Goal: Task Accomplishment & Management: Manage account settings

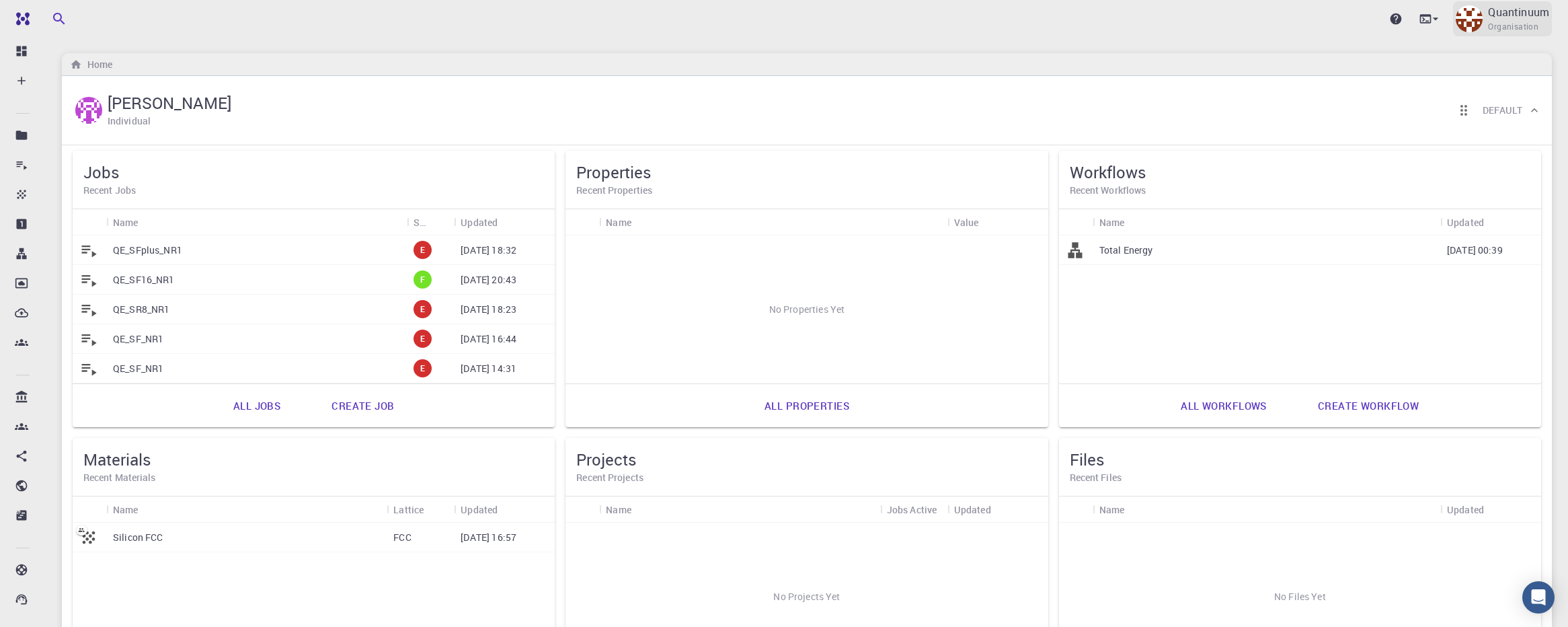
click at [1481, 29] on div "Quantinuum Organisation" at bounding box center [1502, 19] width 99 height 35
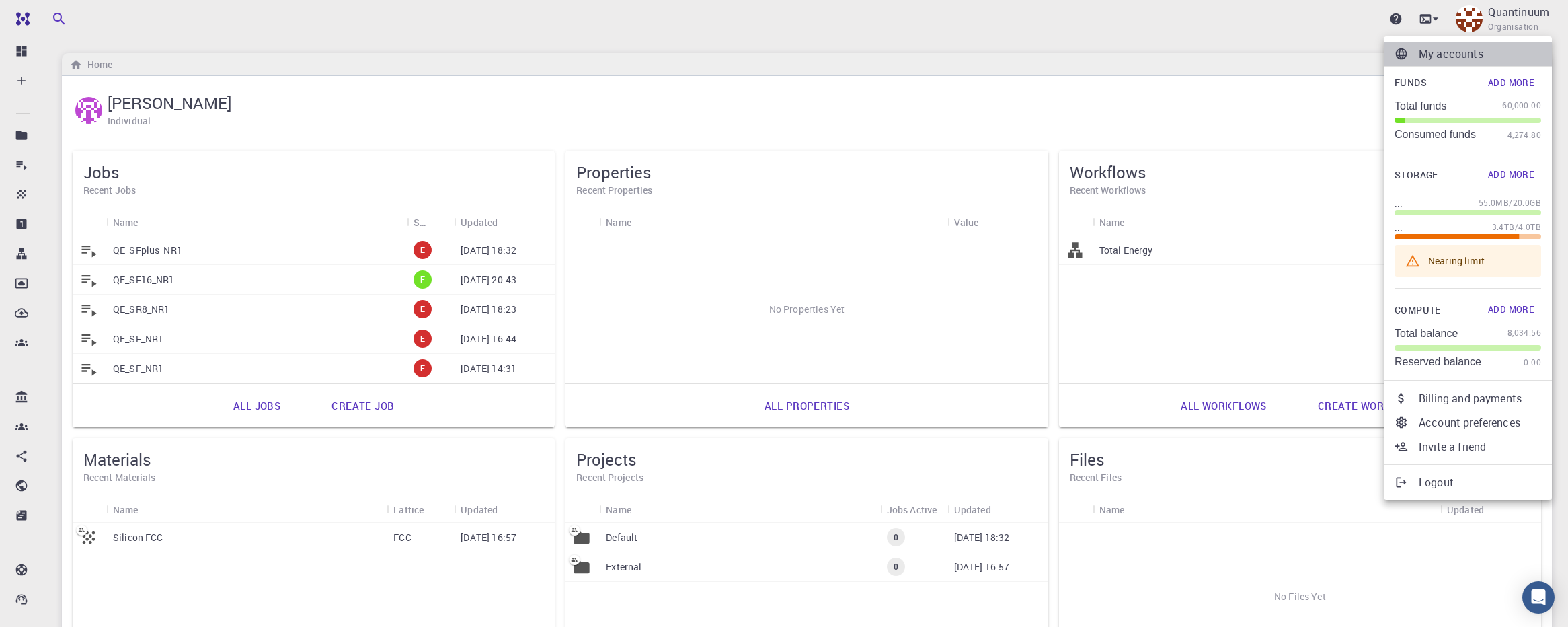
click at [1485, 49] on p "My accounts" at bounding box center [1480, 53] width 122 height 16
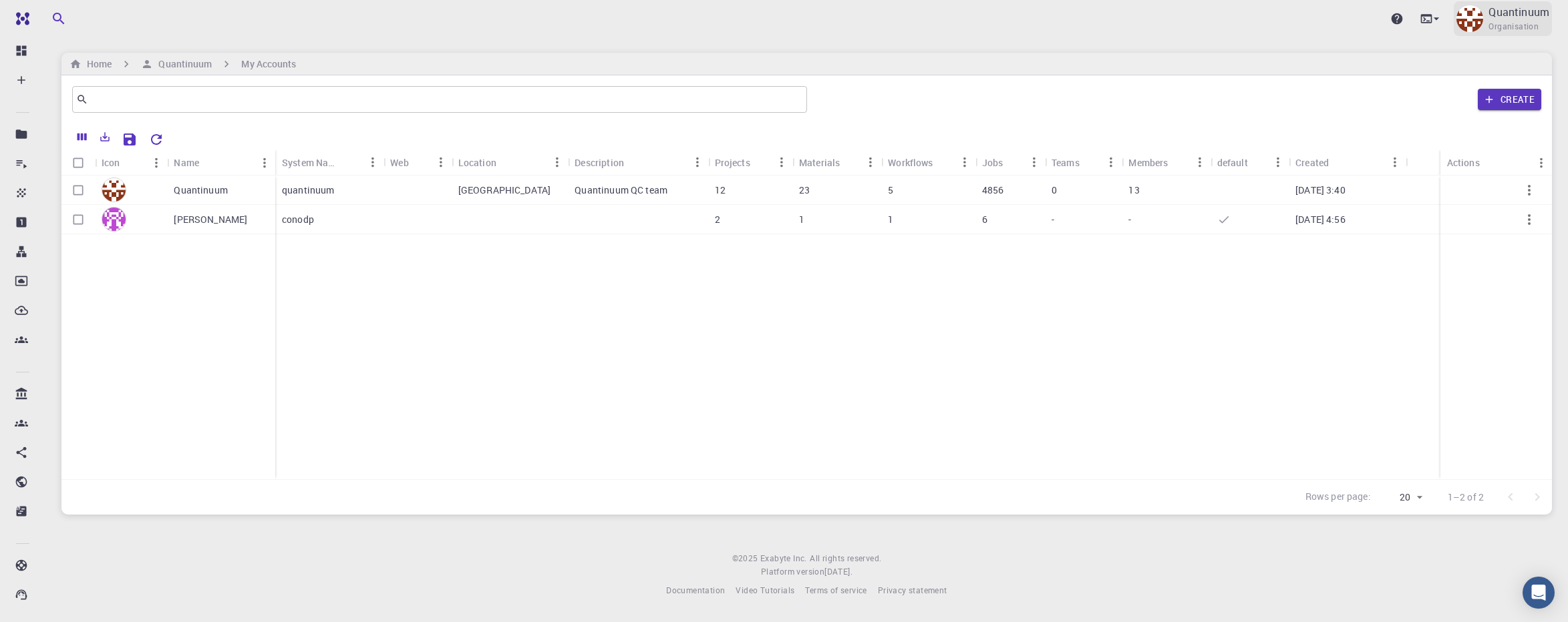
click at [1507, 14] on p "Quantinuum" at bounding box center [1519, 12] width 61 height 16
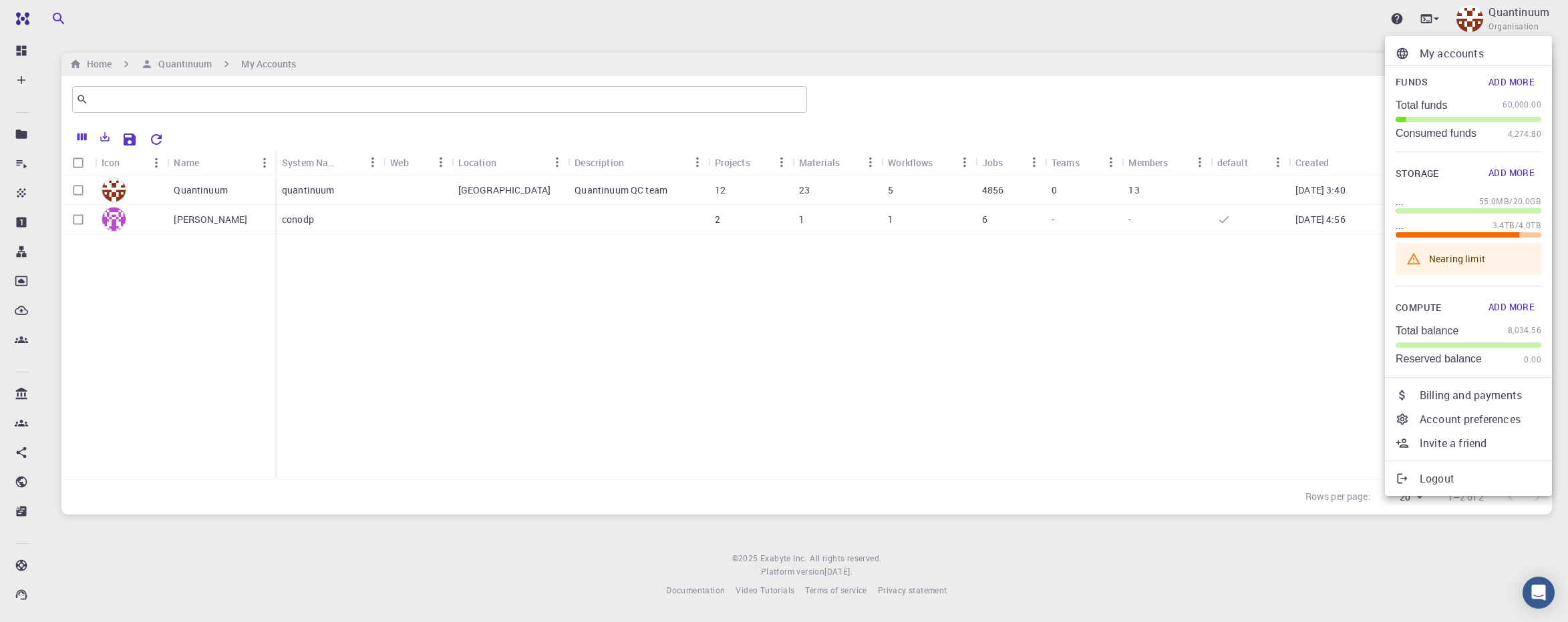
click at [1481, 387] on p "Billing and payments" at bounding box center [1480, 395] width 121 height 16
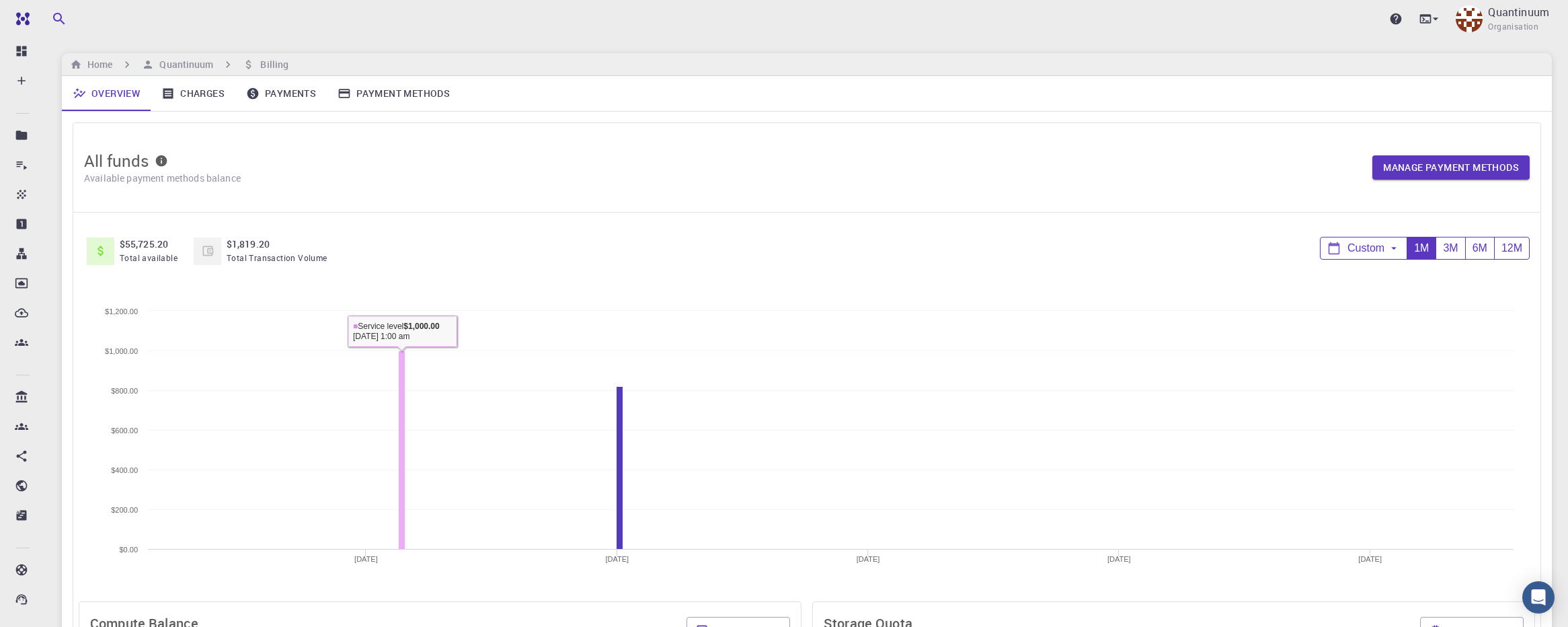
click at [400, 455] on rect at bounding box center [402, 450] width 6 height 198
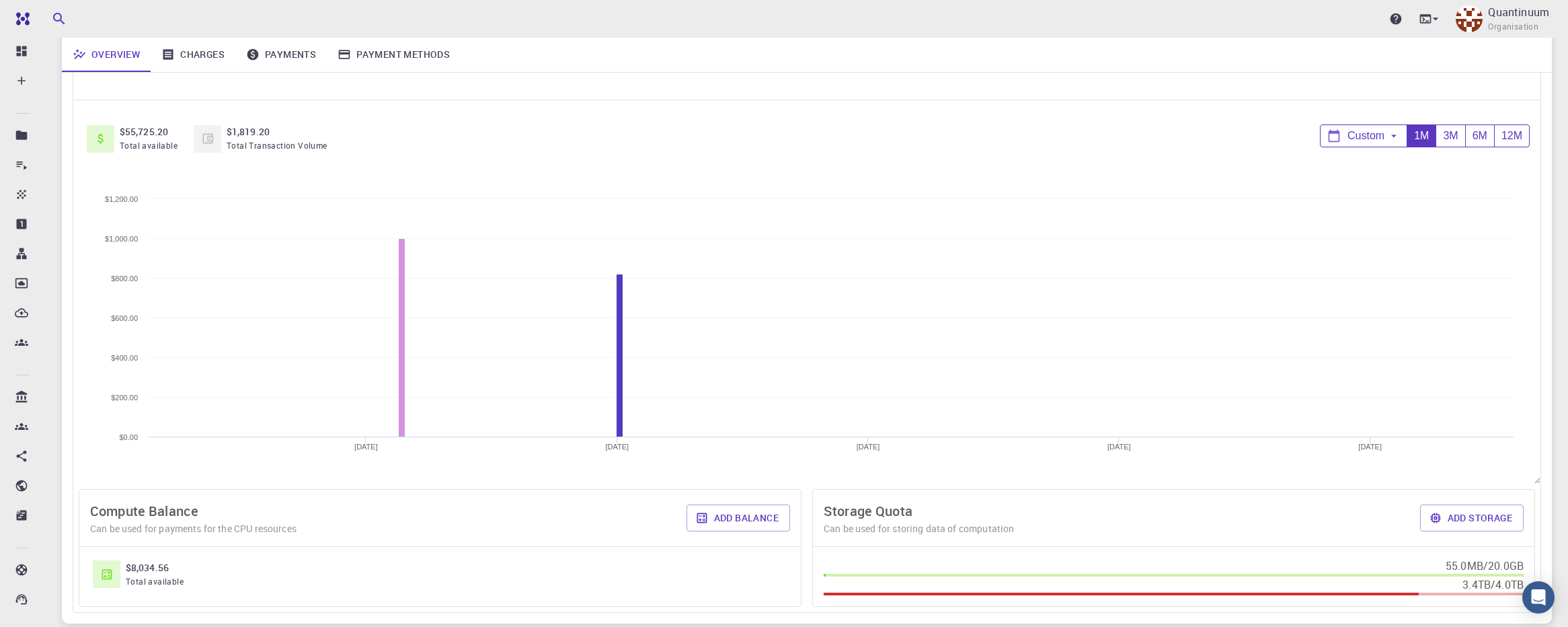
scroll to position [213, 0]
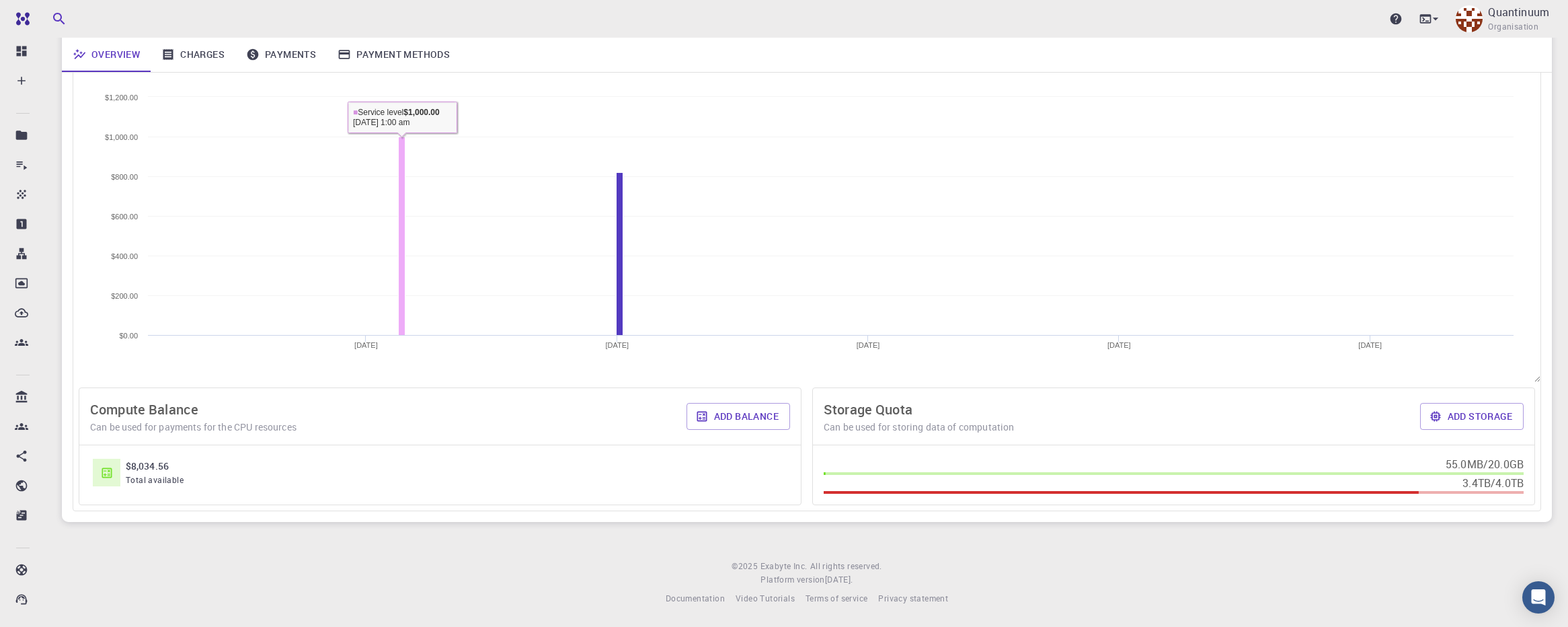
click at [399, 169] on rect at bounding box center [402, 236] width 6 height 198
click at [397, 120] on rect at bounding box center [806, 224] width 1427 height 269
click at [1473, 24] on img at bounding box center [1469, 19] width 27 height 27
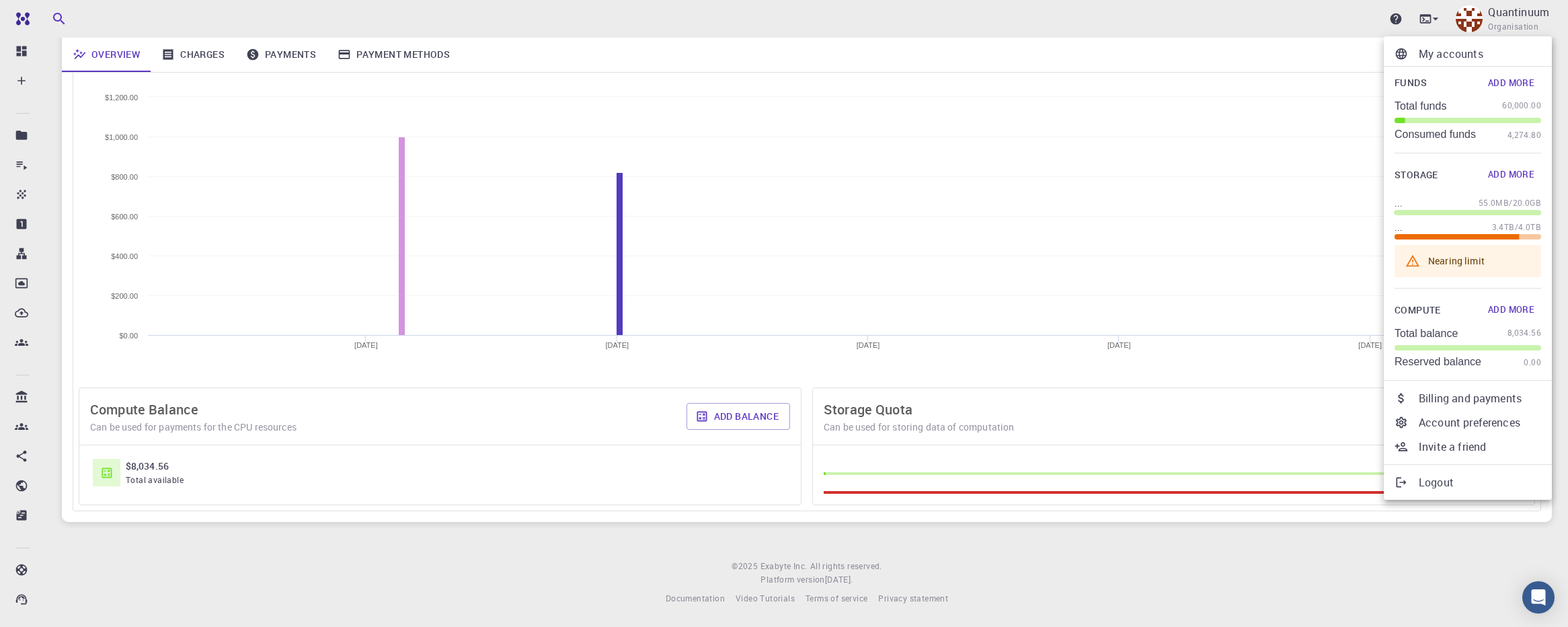
click at [1476, 398] on p "Billing and payments" at bounding box center [1480, 399] width 122 height 16
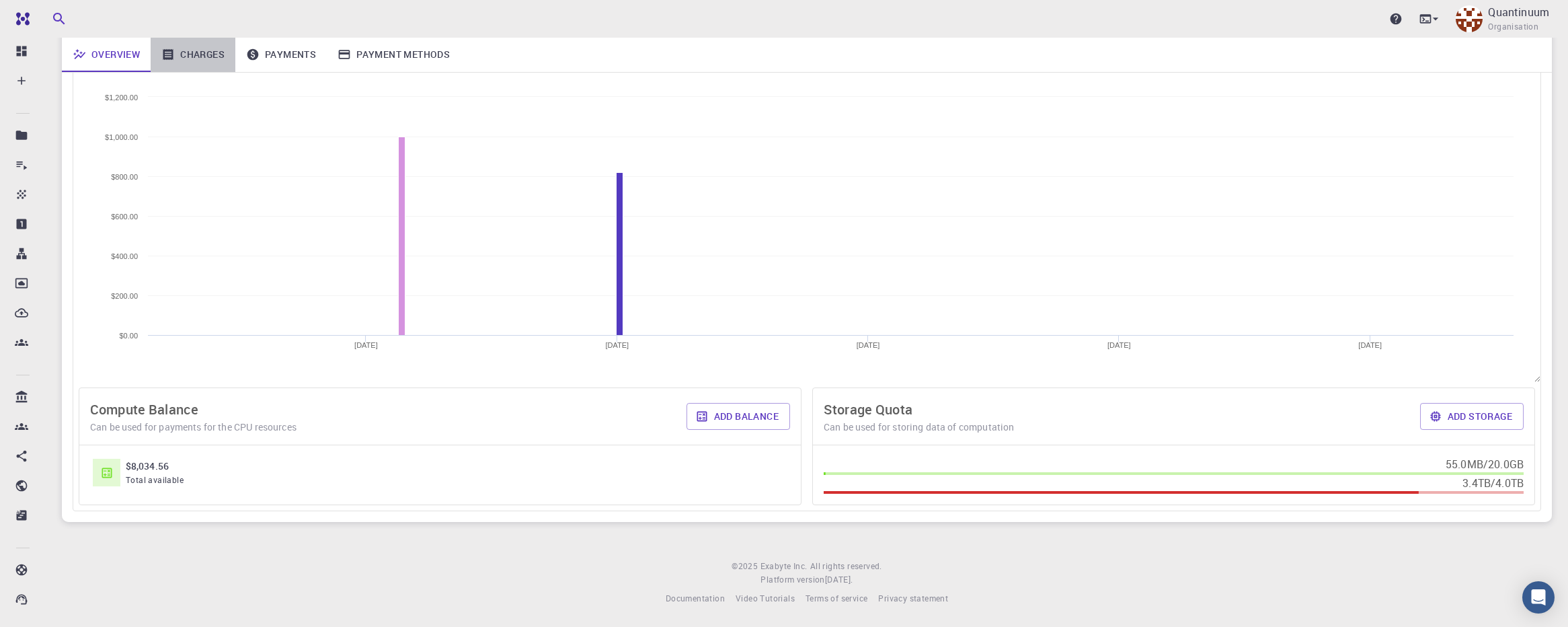
click at [224, 57] on link "Charges" at bounding box center [193, 54] width 85 height 35
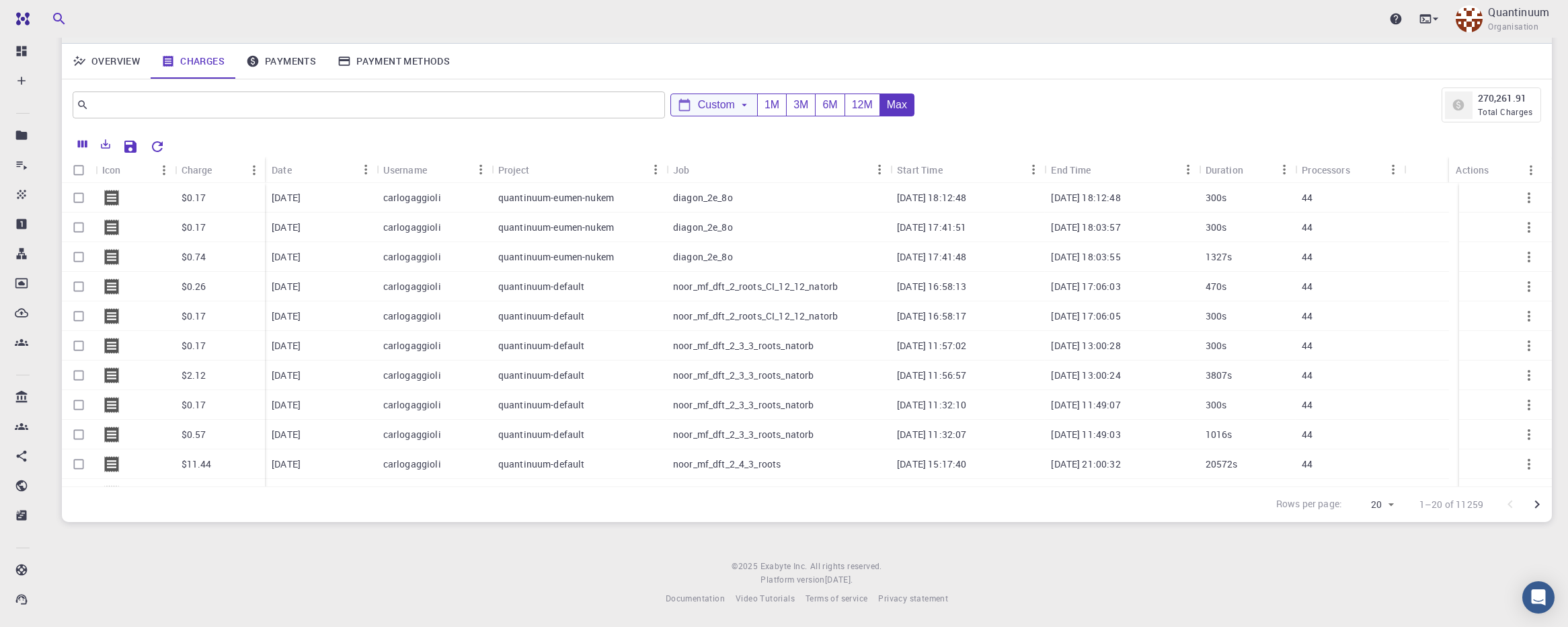
click at [726, 109] on span "Custom" at bounding box center [716, 104] width 37 height 12
click at [855, 151] on icon "Choose date" at bounding box center [856, 151] width 16 height 16
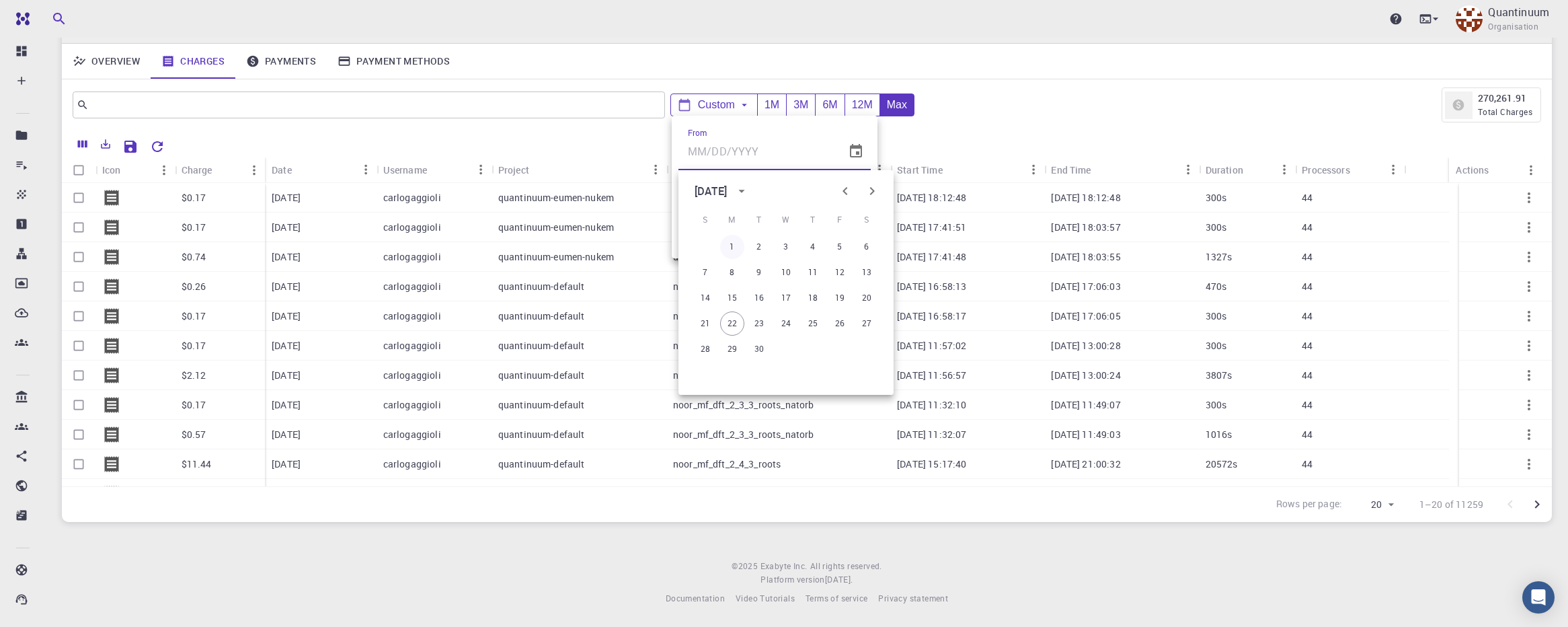
click at [733, 239] on button "1" at bounding box center [733, 247] width 24 height 24
type input "[DATE]"
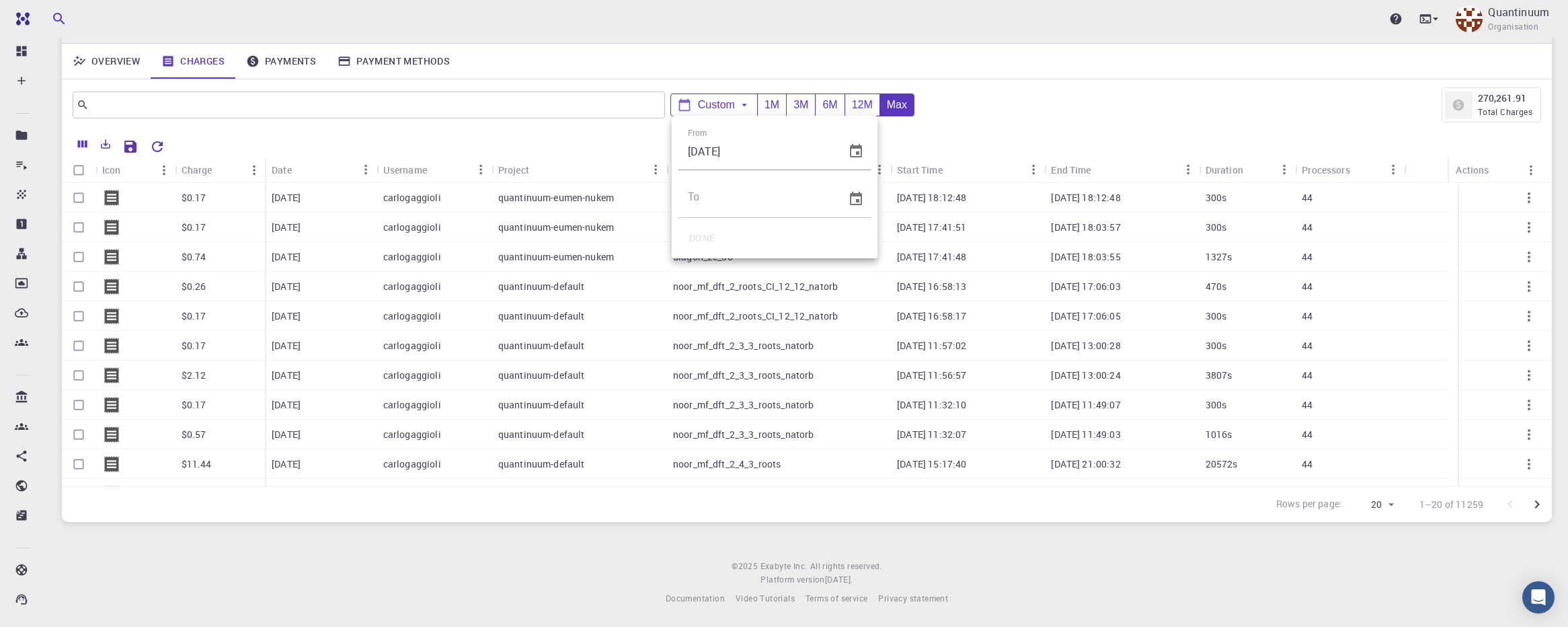
click at [854, 198] on icon "Choose date" at bounding box center [856, 199] width 16 height 16
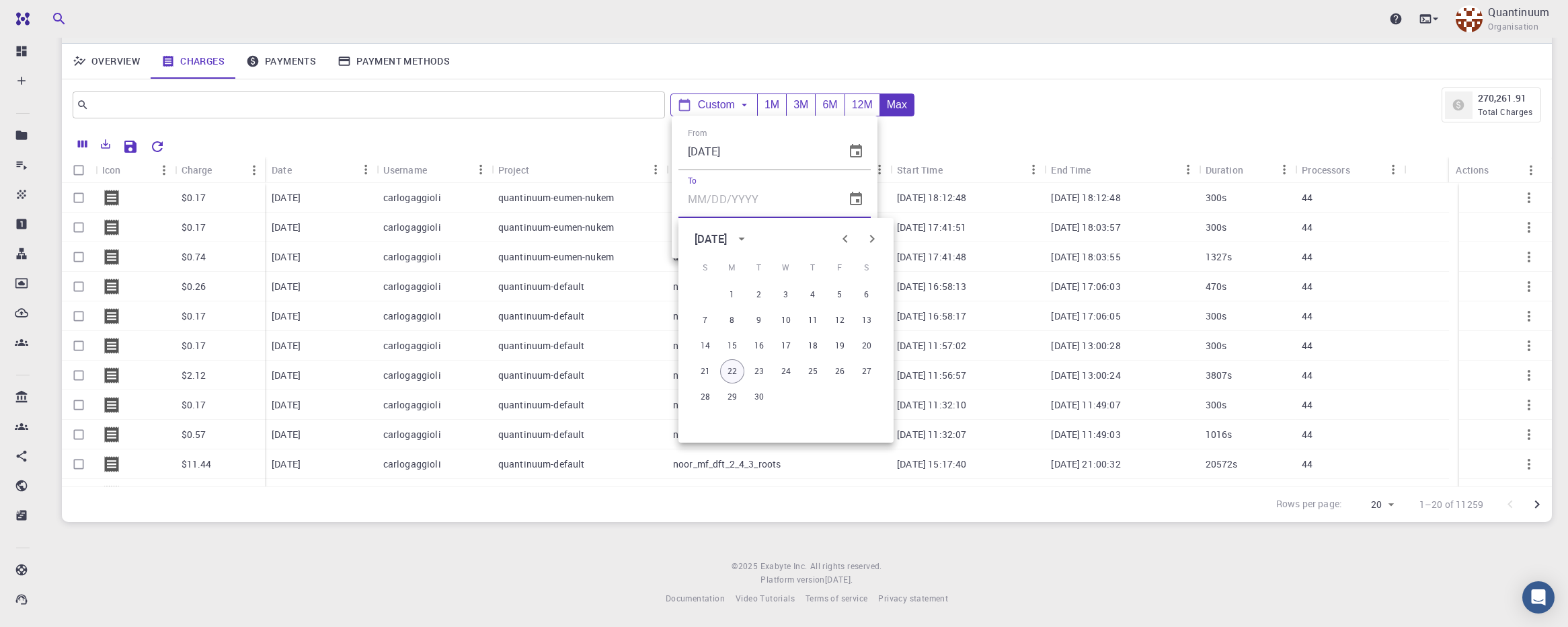
click at [733, 375] on button "22" at bounding box center [733, 372] width 24 height 24
type input "[DATE]"
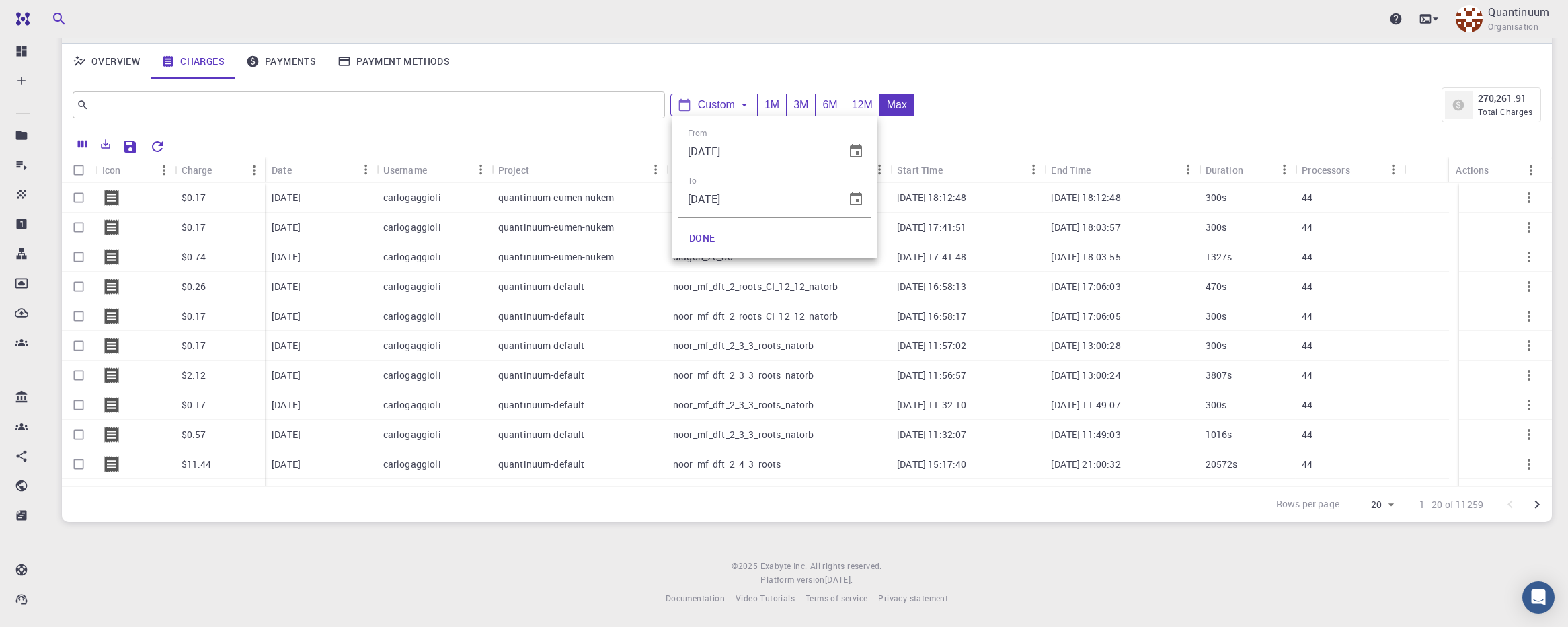
click at [707, 240] on button "DONE" at bounding box center [702, 237] width 48 height 27
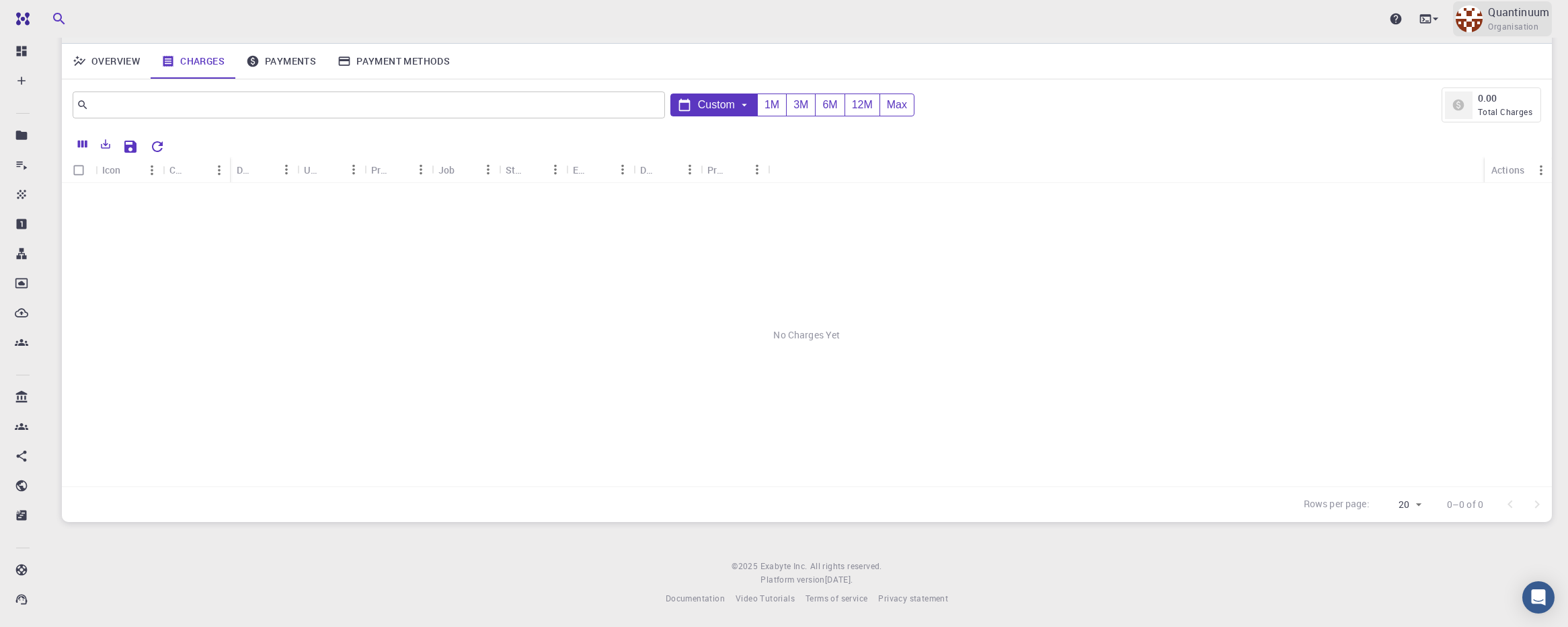
click at [1513, 15] on p "Quantinuum" at bounding box center [1519, 12] width 62 height 16
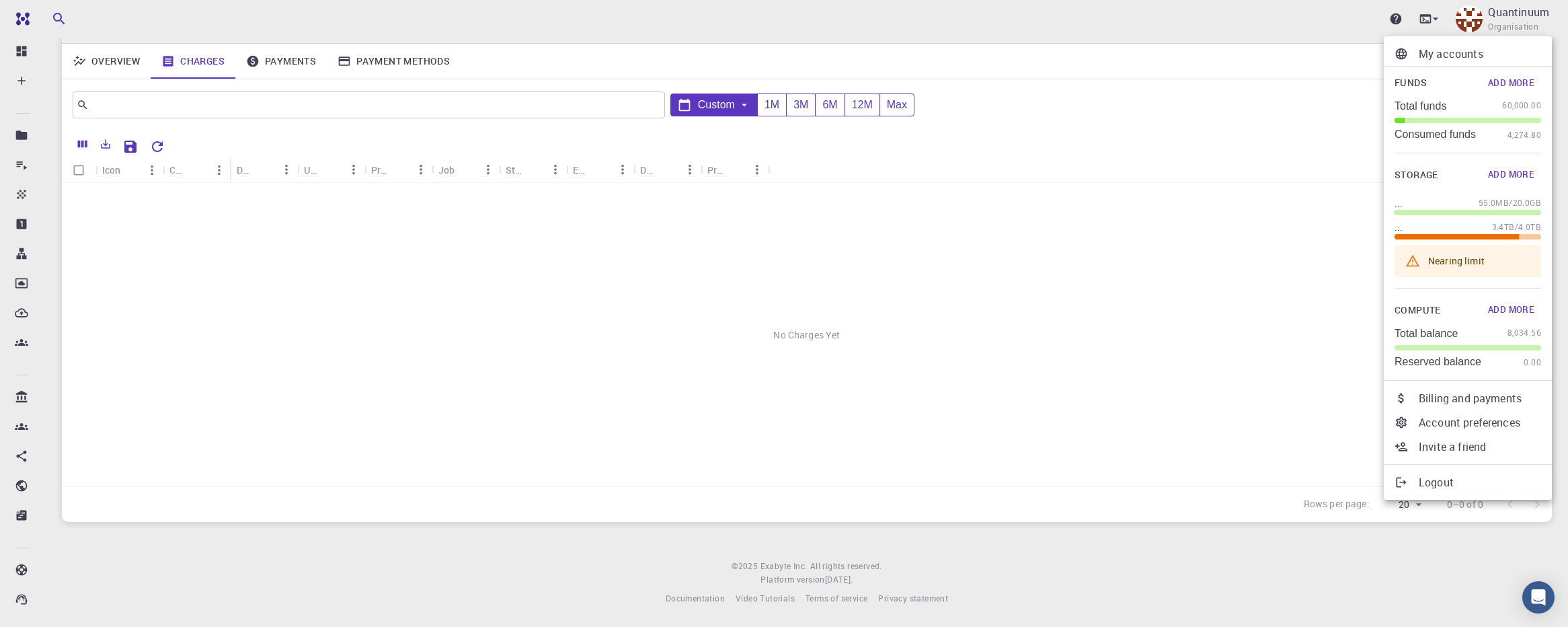
click at [1443, 403] on p "Billing and payments" at bounding box center [1480, 399] width 122 height 16
